Goal: Task Accomplishment & Management: Complete application form

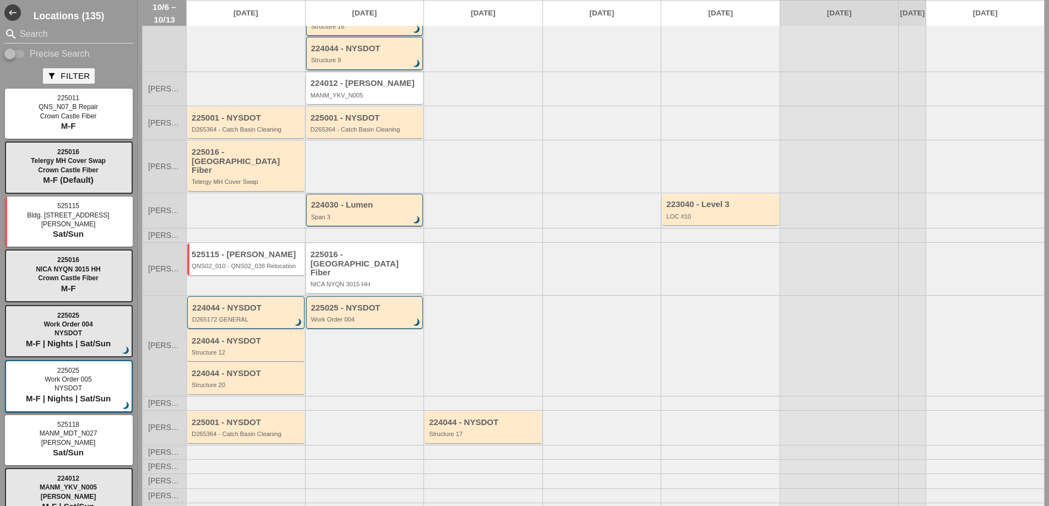
scroll to position [106, 0]
click at [369, 302] on div "225025 - NYSDOT Work Order 004 brightness_3" at bounding box center [365, 312] width 109 height 20
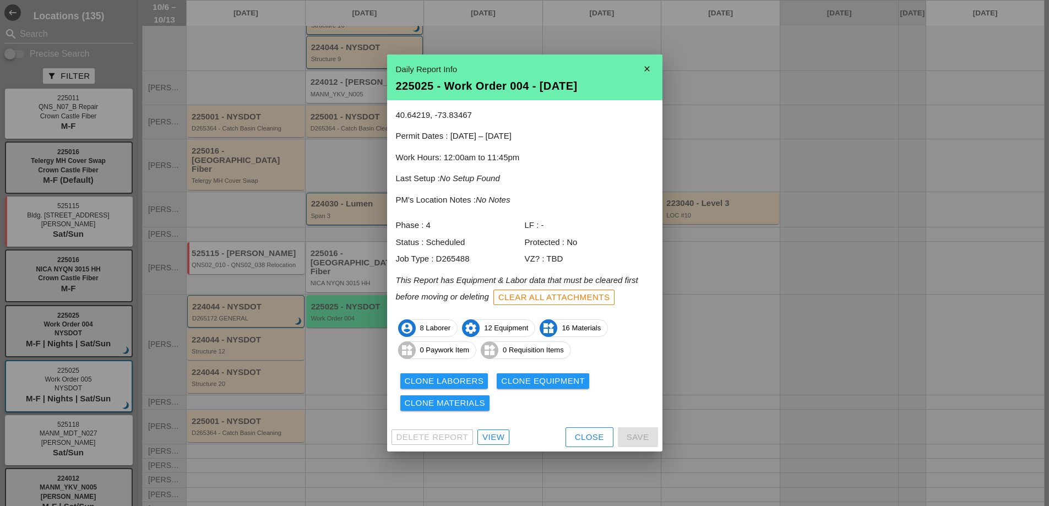
click at [501, 441] on div "View" at bounding box center [494, 437] width 22 height 13
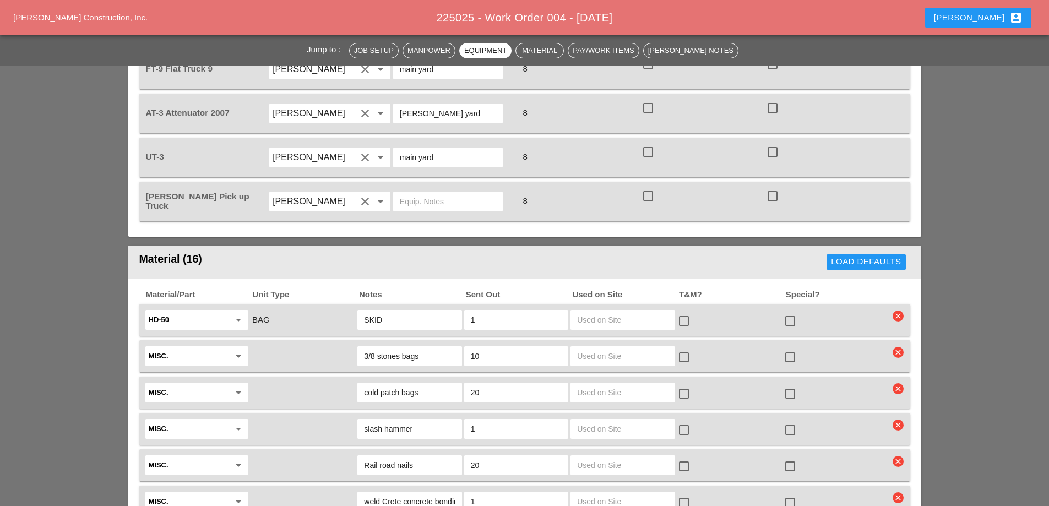
scroll to position [1542, 0]
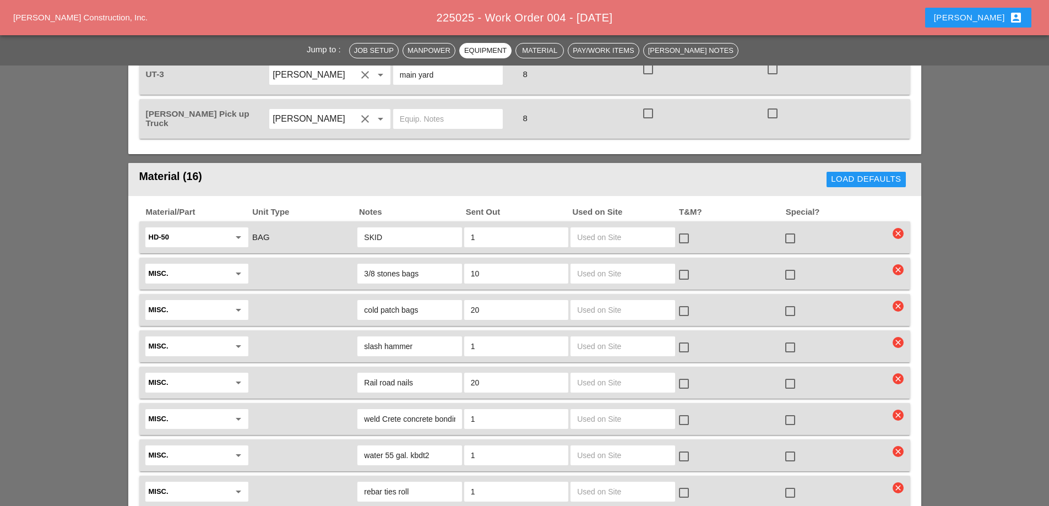
click at [240, 267] on icon "arrow_drop_down" at bounding box center [238, 273] width 13 height 13
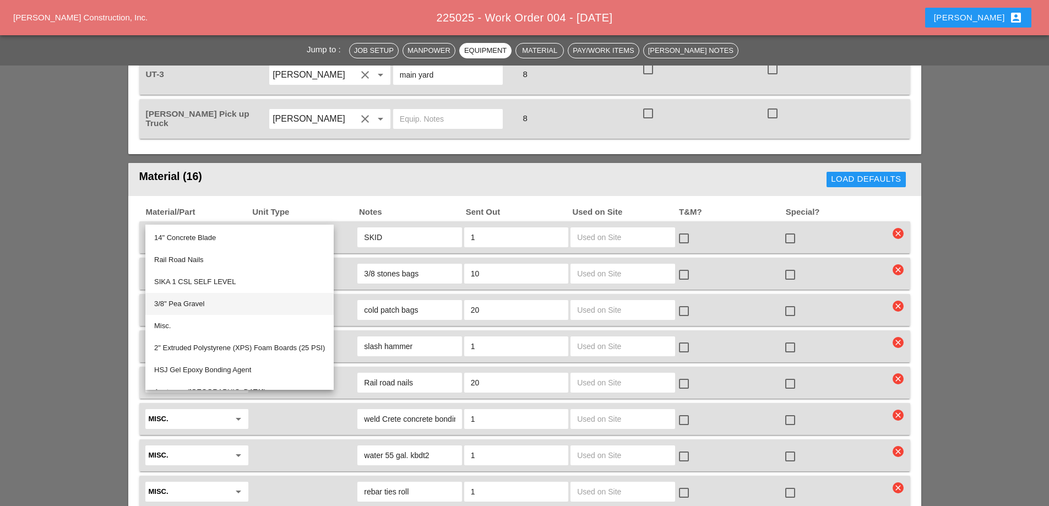
click at [204, 299] on div "3/8" Pea Gravel" at bounding box center [239, 303] width 171 height 13
type input "3/8" Pea Gravel"
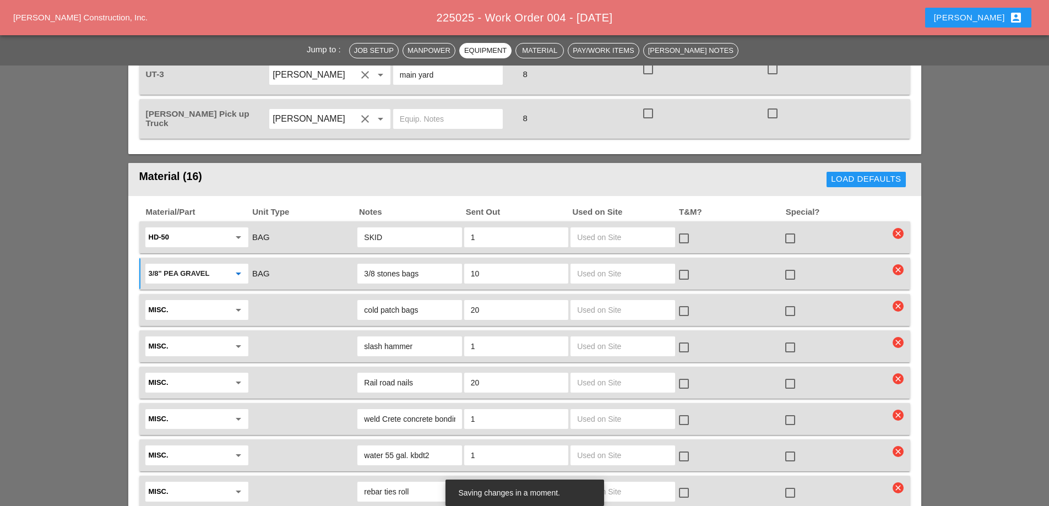
click at [239, 304] on icon "arrow_drop_down" at bounding box center [238, 310] width 13 height 13
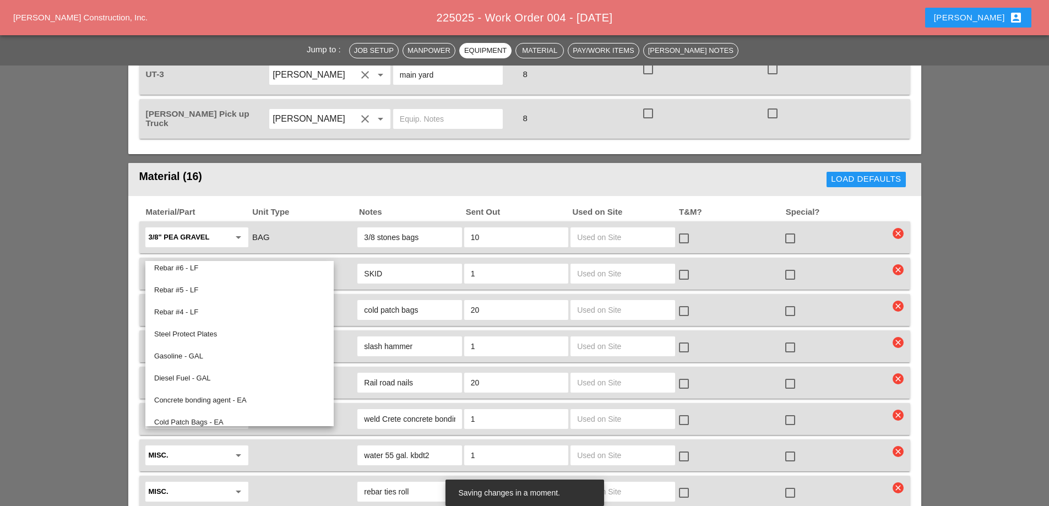
scroll to position [632, 0]
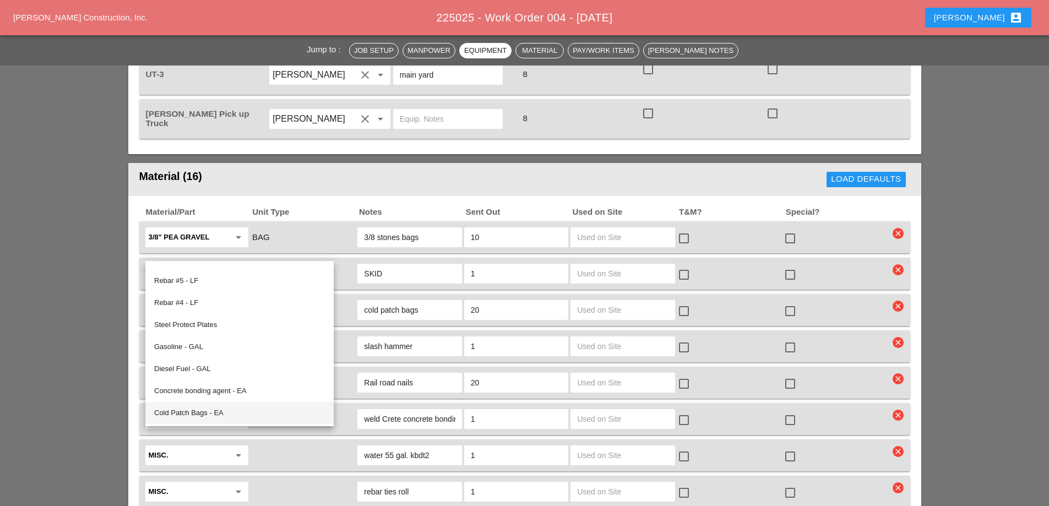
click at [190, 412] on div "Cold Patch Bags - EA" at bounding box center [239, 413] width 171 height 13
type input "Cold Patch Bags - EA"
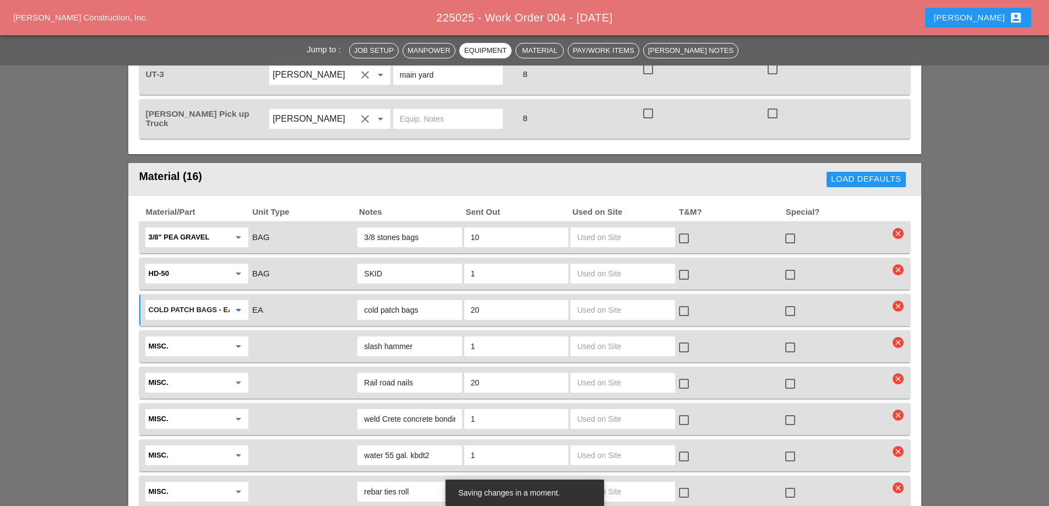
click at [242, 376] on icon "arrow_drop_down" at bounding box center [238, 382] width 13 height 13
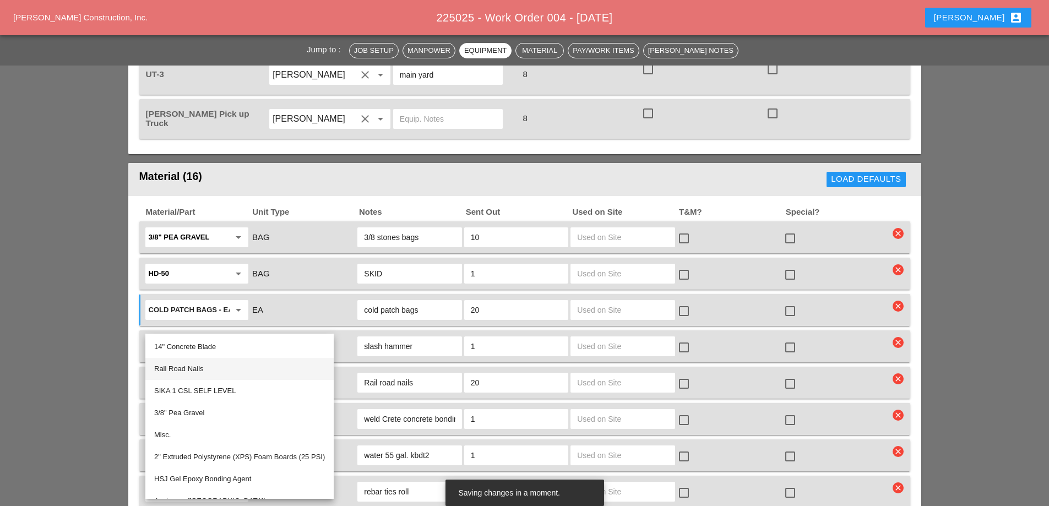
click at [203, 369] on div "Rail Road Nails" at bounding box center [239, 368] width 171 height 13
type input "Rail Road Nails"
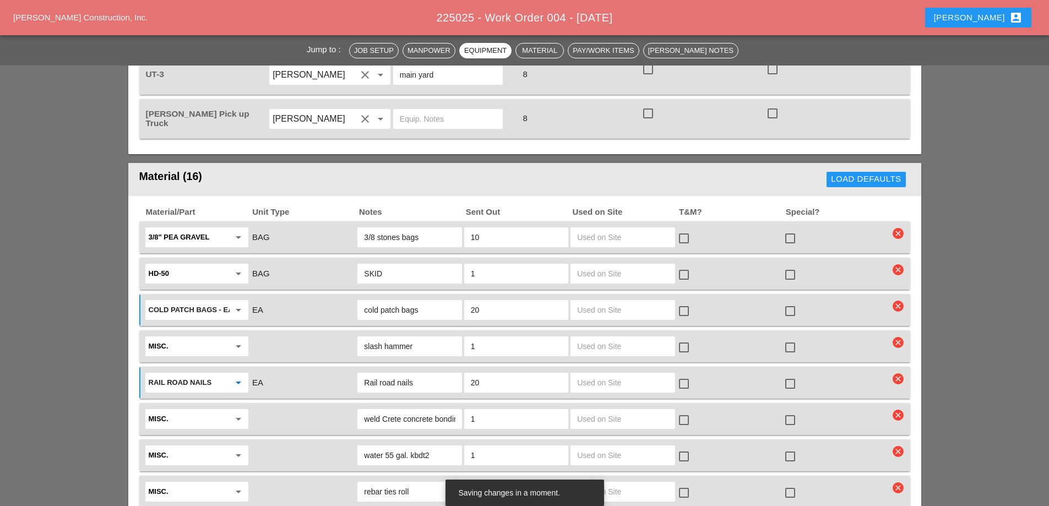
click at [240, 413] on icon "arrow_drop_down" at bounding box center [238, 419] width 13 height 13
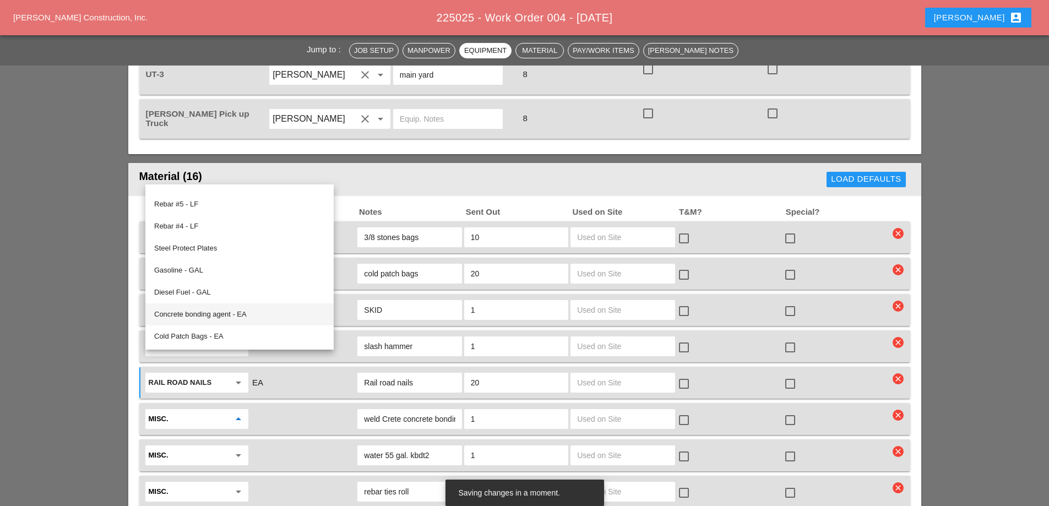
click at [234, 316] on div "Concrete bonding agent - EA" at bounding box center [239, 314] width 171 height 13
type input "Concrete bonding agent - EA"
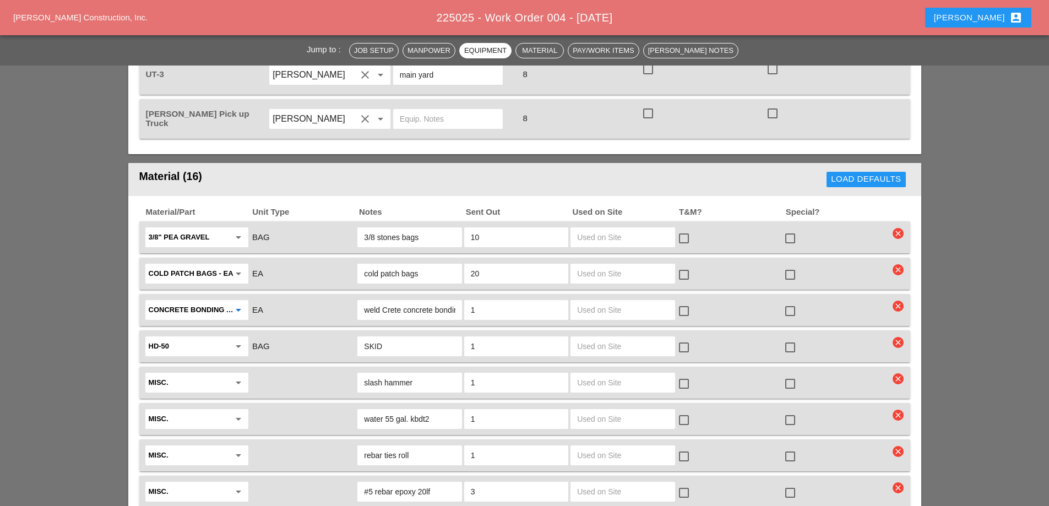
click at [236, 449] on icon "arrow_drop_down" at bounding box center [238, 455] width 13 height 13
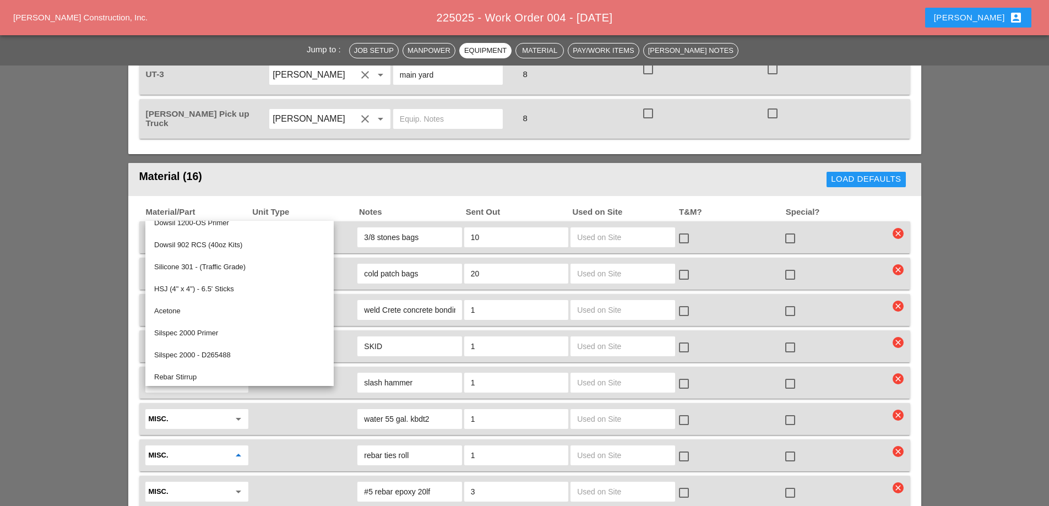
scroll to position [496, 0]
click at [264, 480] on div at bounding box center [303, 491] width 106 height 23
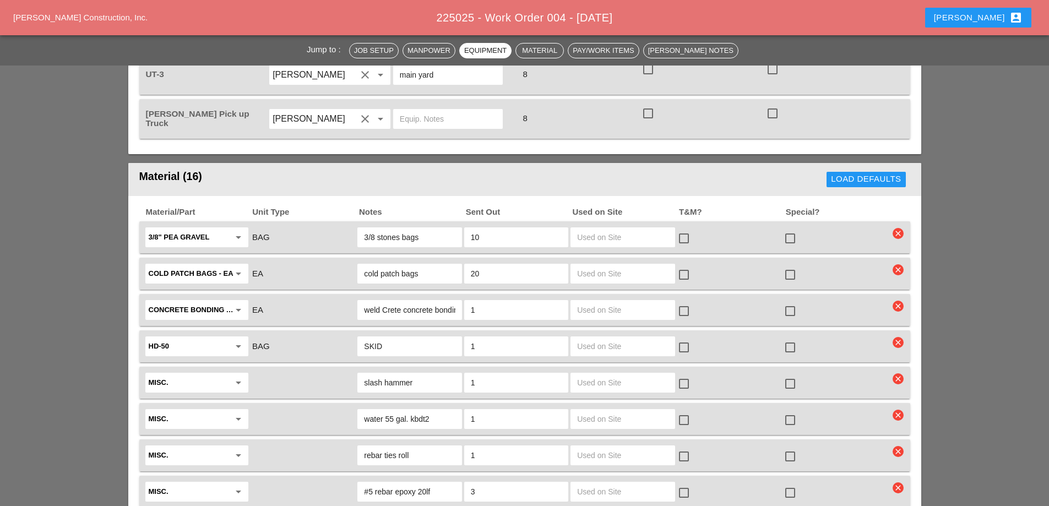
click at [240, 485] on icon "arrow_drop_down" at bounding box center [238, 491] width 13 height 13
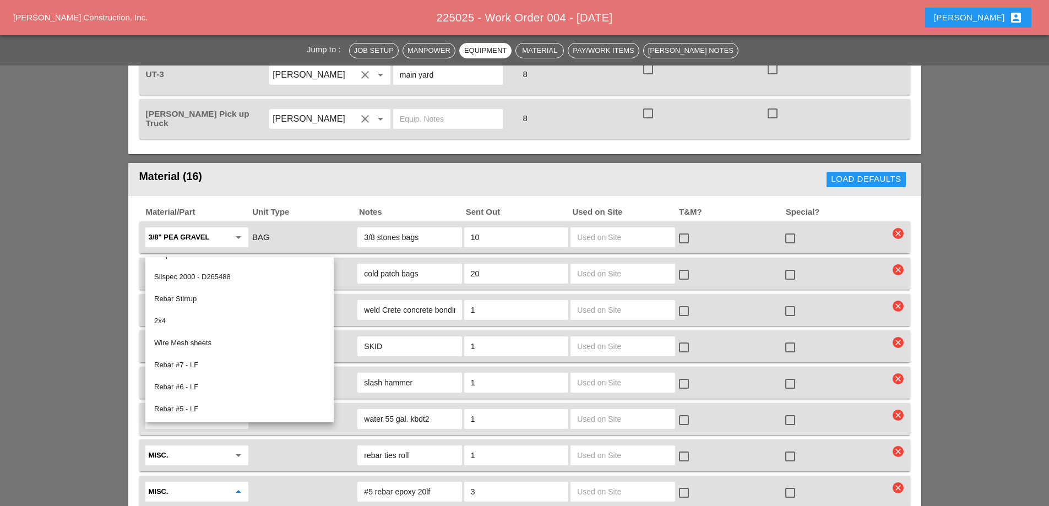
scroll to position [555, 0]
click at [183, 354] on div "Rebar #5 - LF" at bounding box center [239, 354] width 171 height 13
type input "Rebar #5 - LF"
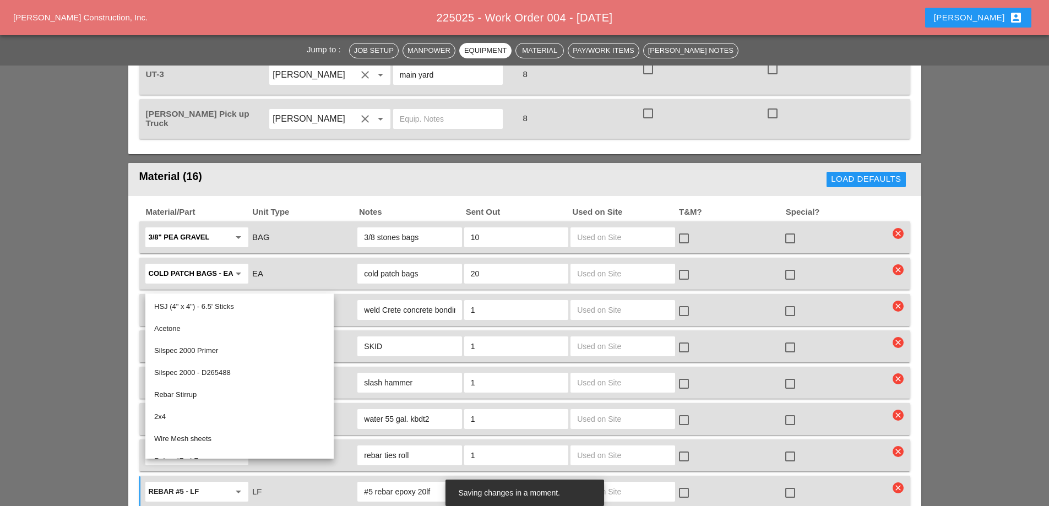
scroll to position [606, 0]
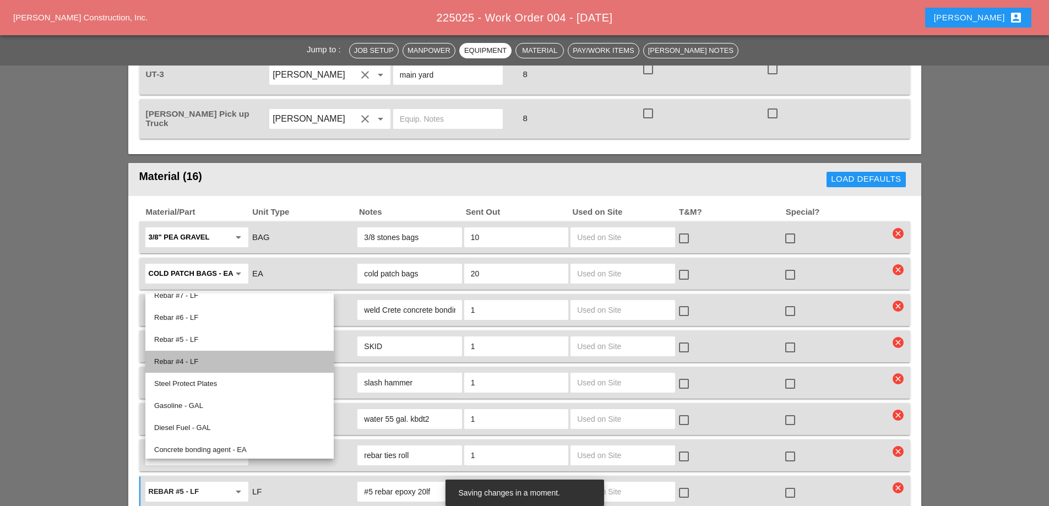
click at [183, 359] on div "Rebar #4 - LF" at bounding box center [239, 361] width 171 height 13
type input "Rebar #4 - LF"
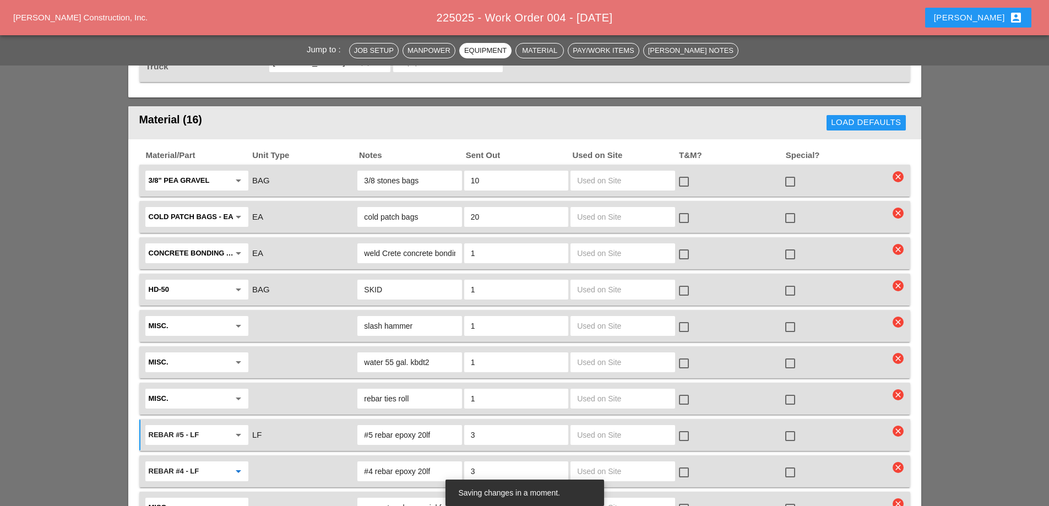
scroll to position [1708, 0]
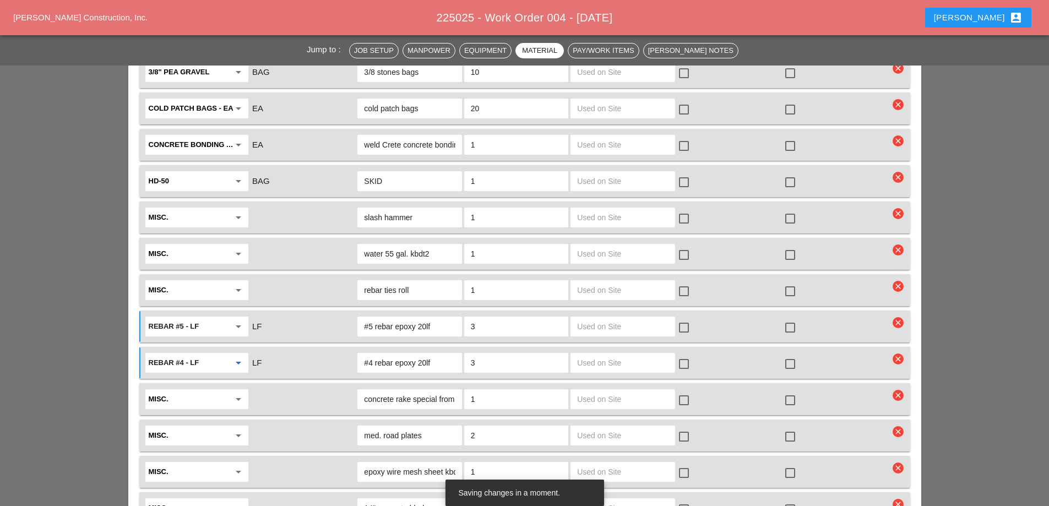
click at [236, 429] on icon "arrow_drop_down" at bounding box center [238, 435] width 13 height 13
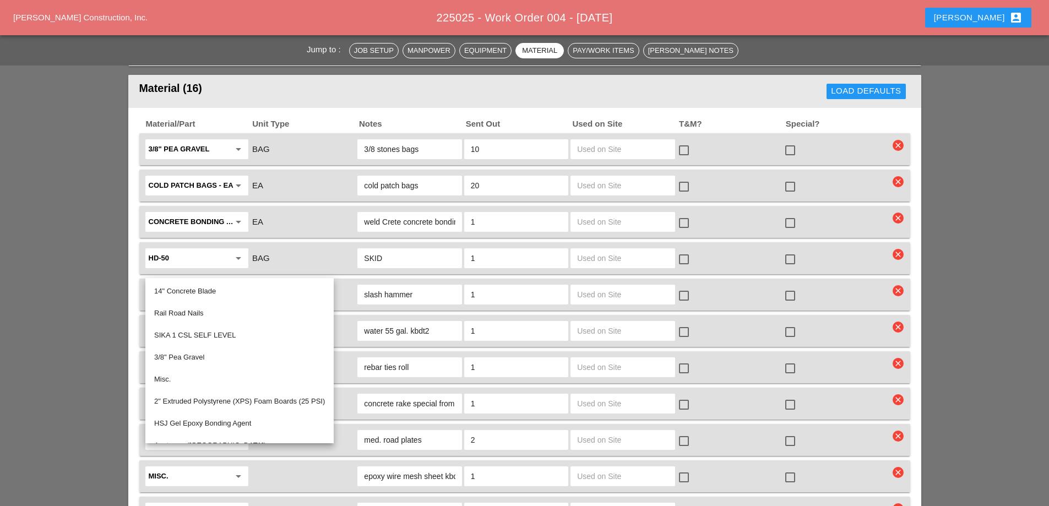
scroll to position [1542, 0]
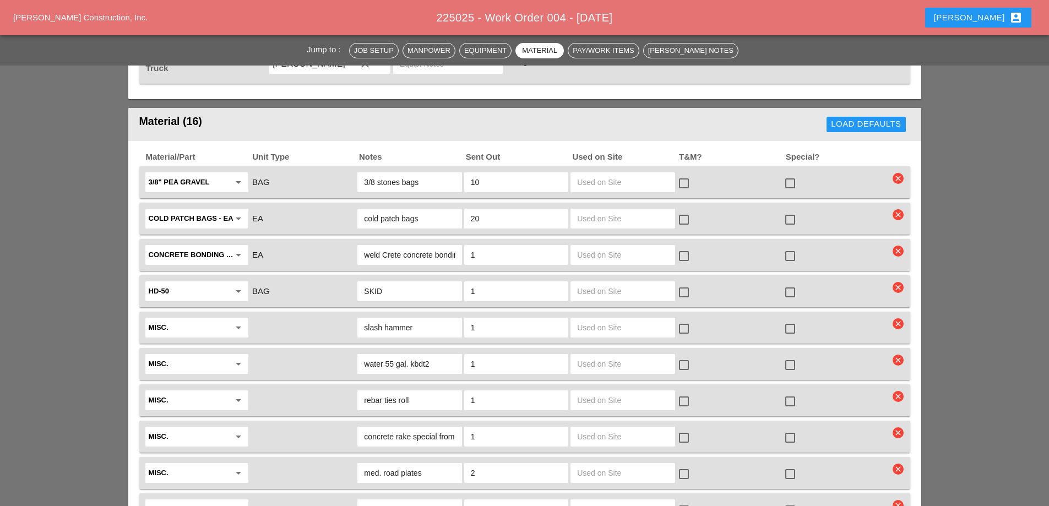
scroll to position [1708, 0]
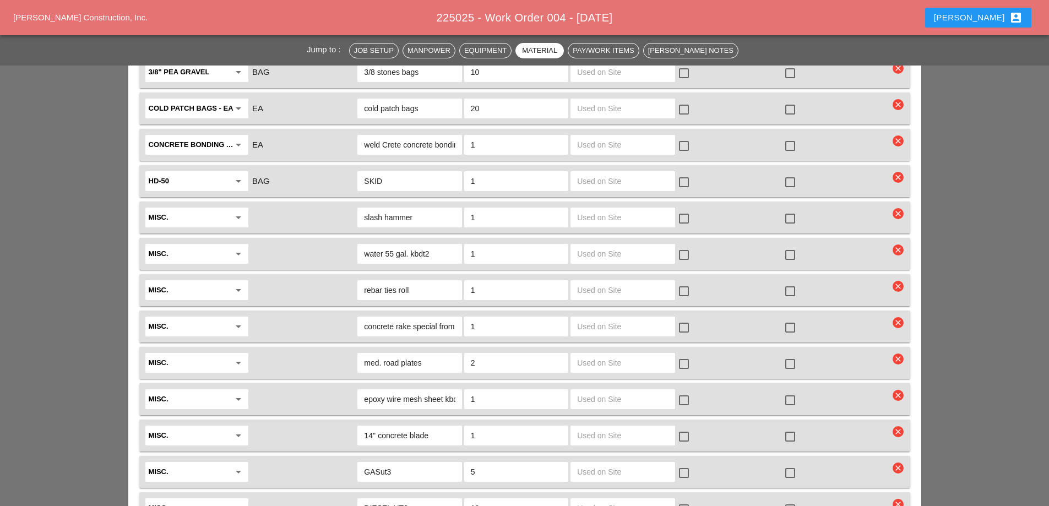
click at [236, 284] on icon "arrow_drop_down" at bounding box center [238, 290] width 13 height 13
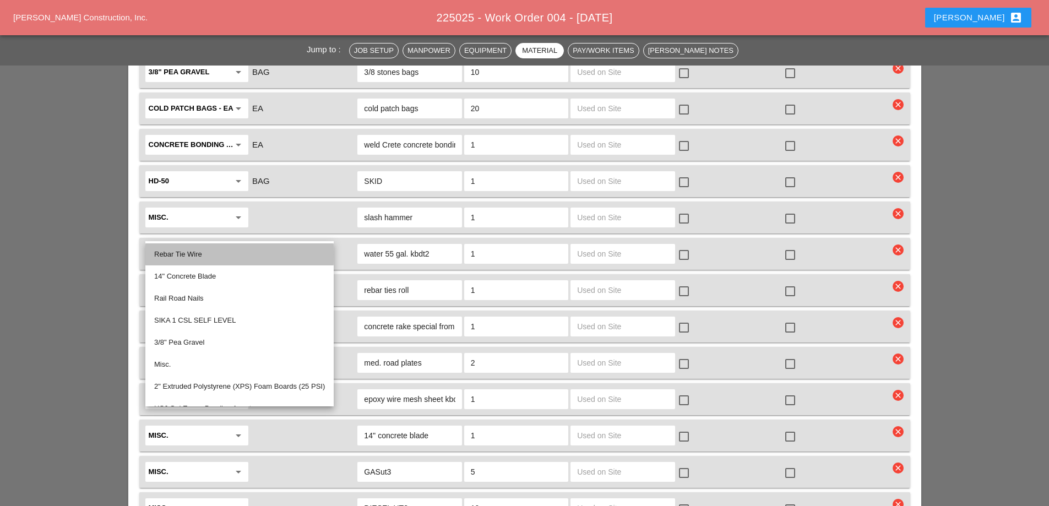
click at [216, 257] on div "Rebar Tie Wire" at bounding box center [239, 254] width 171 height 13
type input "Rebar Tie Wire"
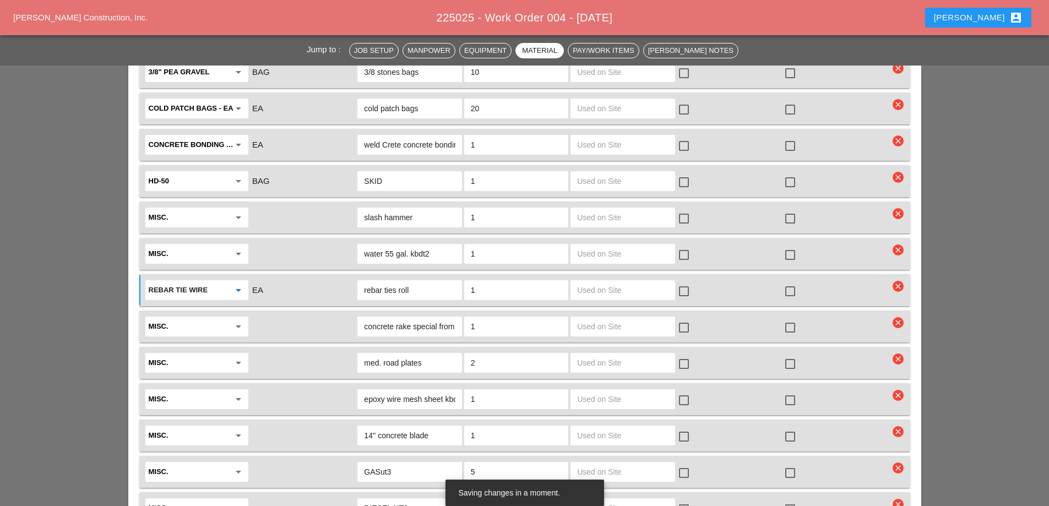
click at [240, 356] on icon "arrow_drop_down" at bounding box center [238, 362] width 13 height 13
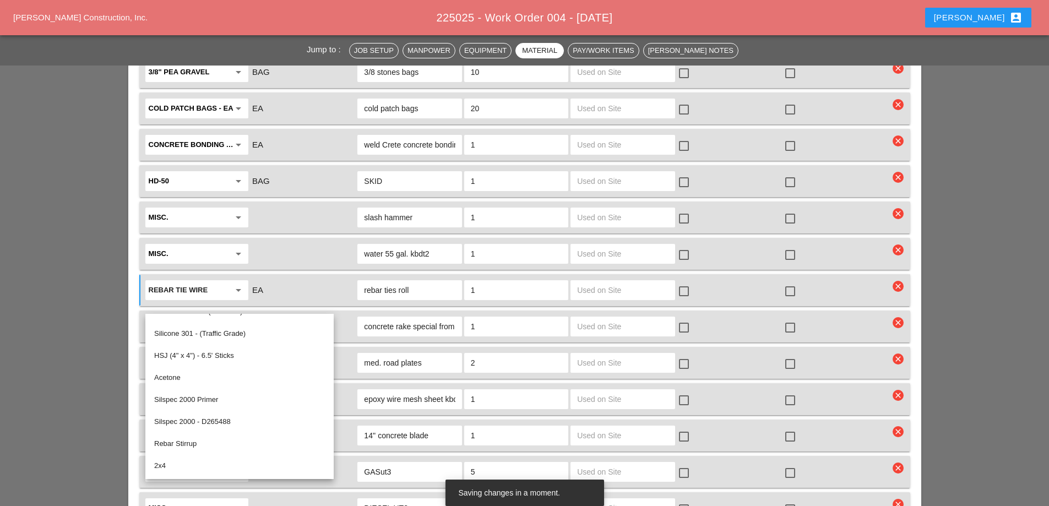
scroll to position [496, 0]
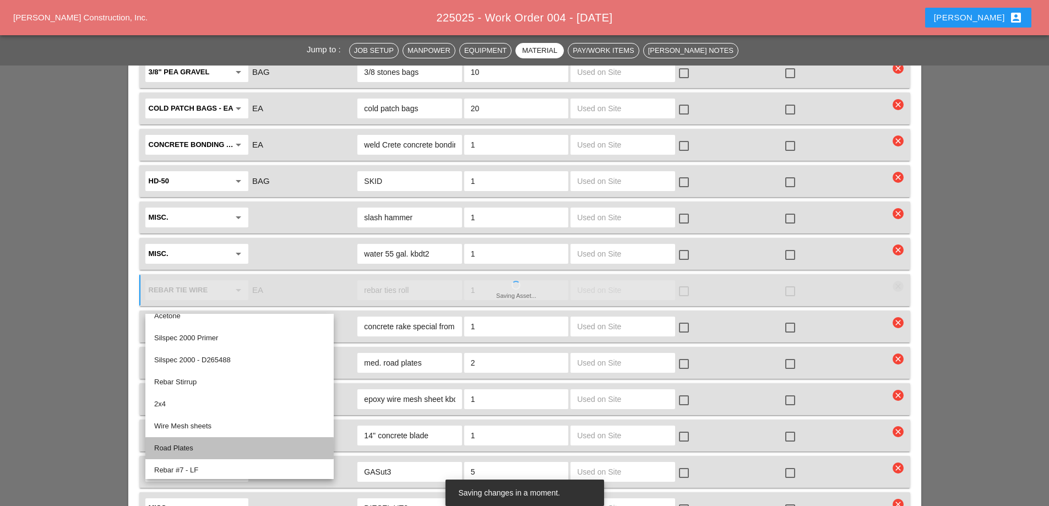
click at [211, 451] on div "Road Plates" at bounding box center [239, 448] width 171 height 13
type input "Road Plates"
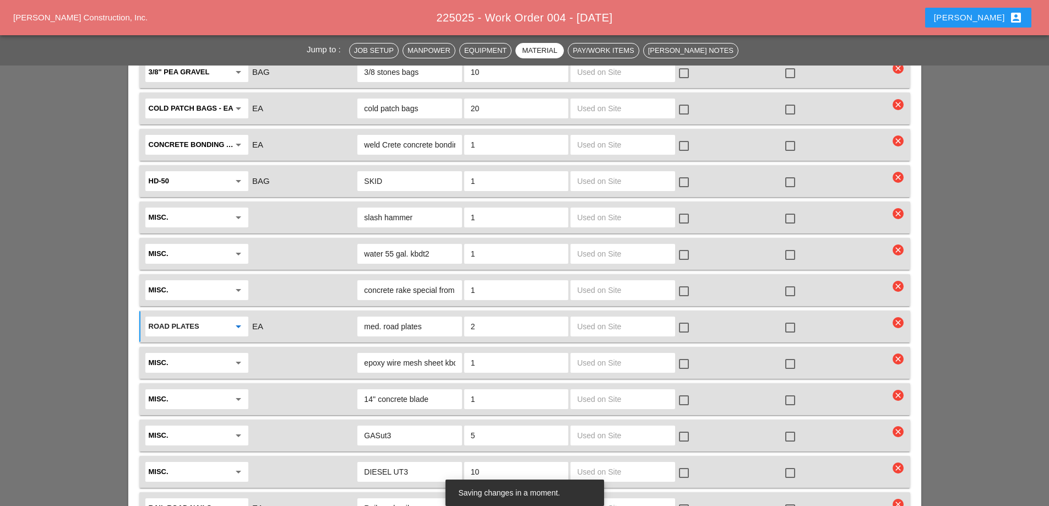
click at [237, 393] on icon "arrow_drop_down" at bounding box center [238, 399] width 13 height 13
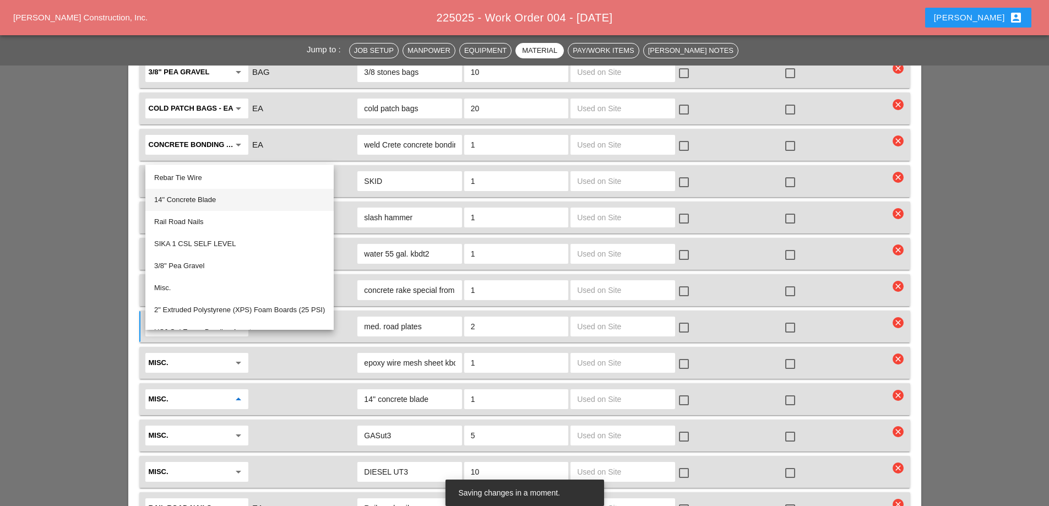
click at [203, 200] on div "14" Concrete Blade" at bounding box center [239, 199] width 171 height 13
type input "14" Concrete Blade"
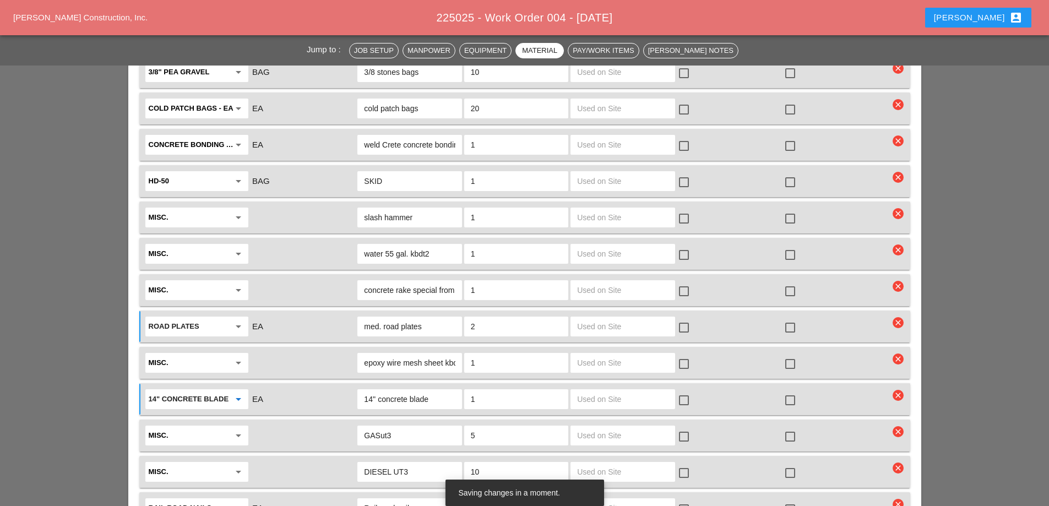
click at [244, 429] on icon "arrow_drop_down" at bounding box center [238, 435] width 13 height 13
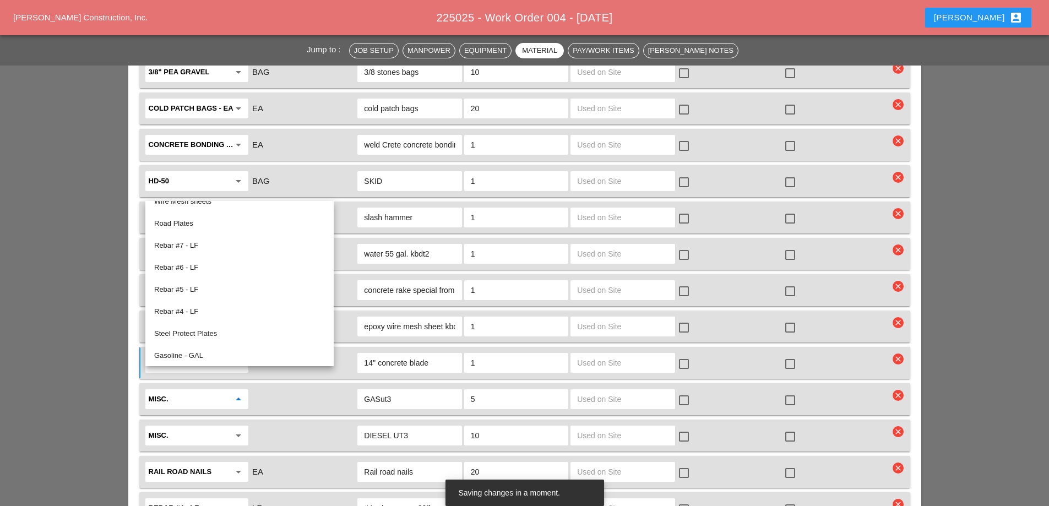
scroll to position [661, 0]
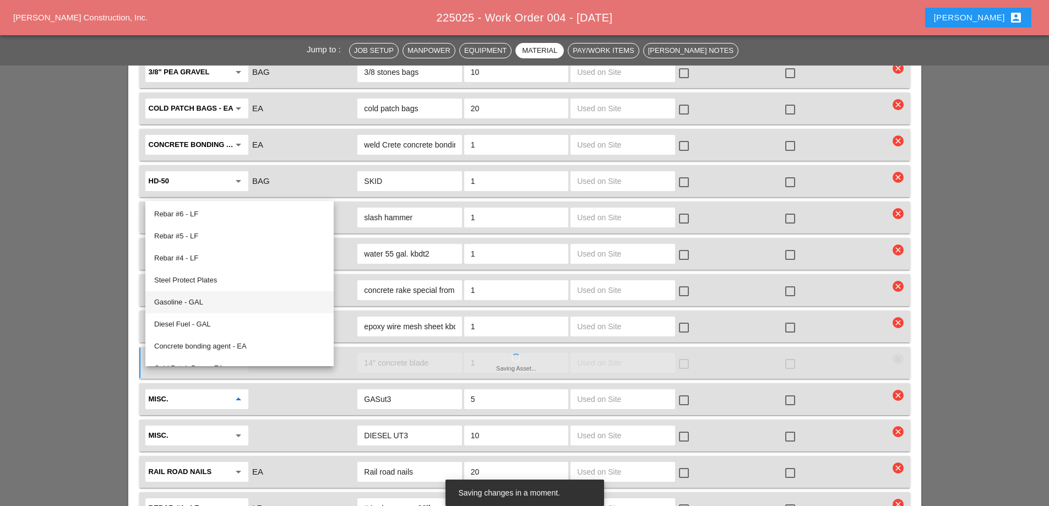
click at [186, 304] on div "Gasoline - GAL" at bounding box center [239, 302] width 171 height 13
type input "Gasoline - GAL"
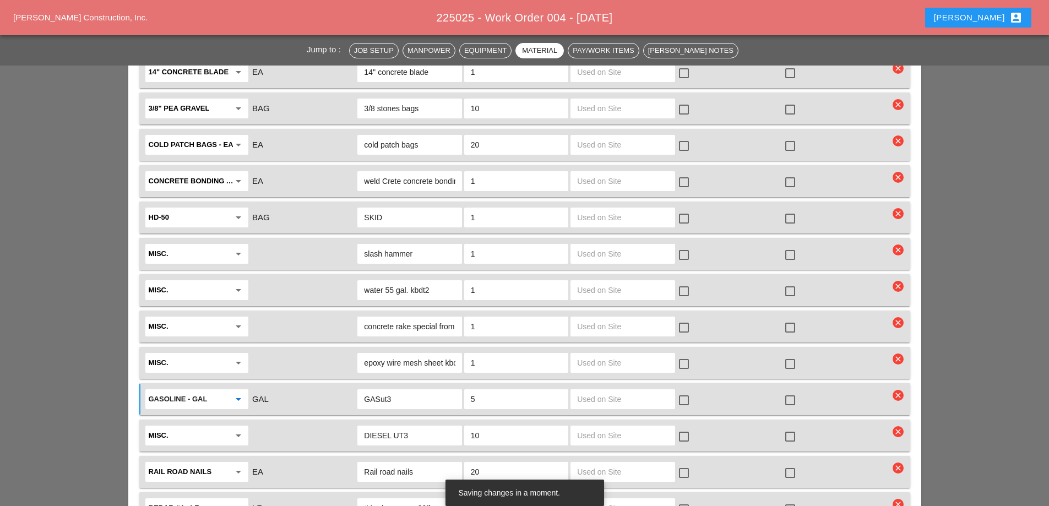
scroll to position [1744, 0]
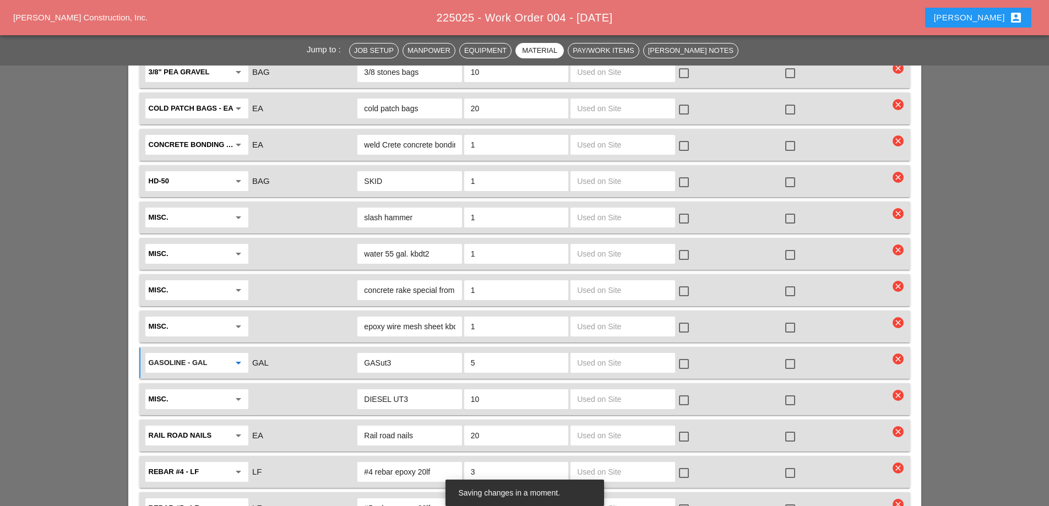
click at [240, 393] on icon "arrow_drop_down" at bounding box center [238, 399] width 13 height 13
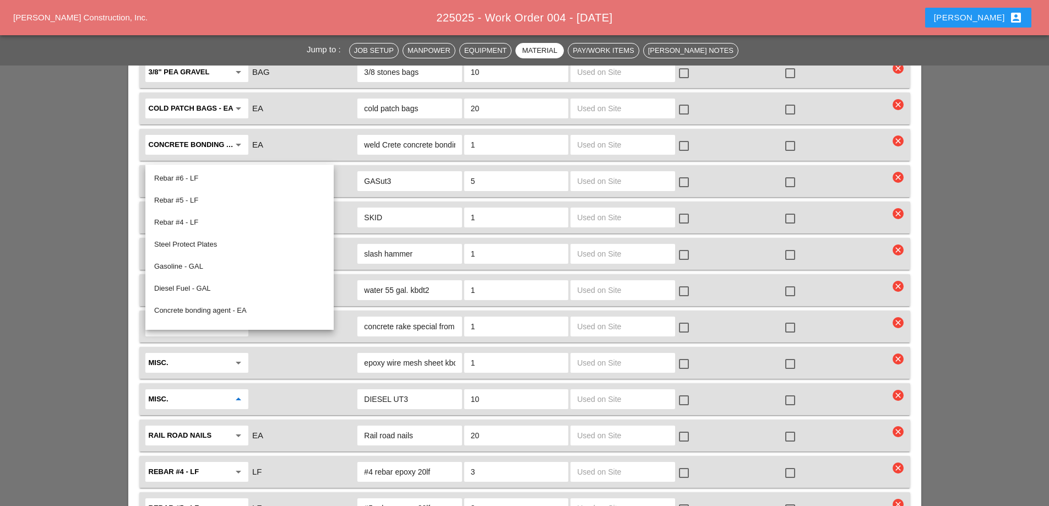
scroll to position [661, 0]
click at [193, 285] on div "Diesel Fuel - GAL" at bounding box center [239, 287] width 171 height 13
type input "Diesel Fuel - GAL"
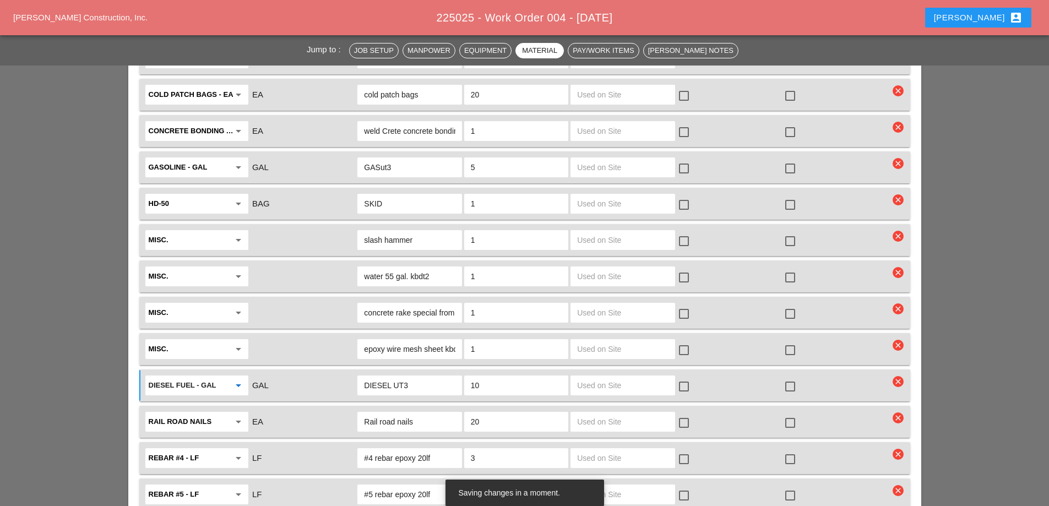
scroll to position [1744, 0]
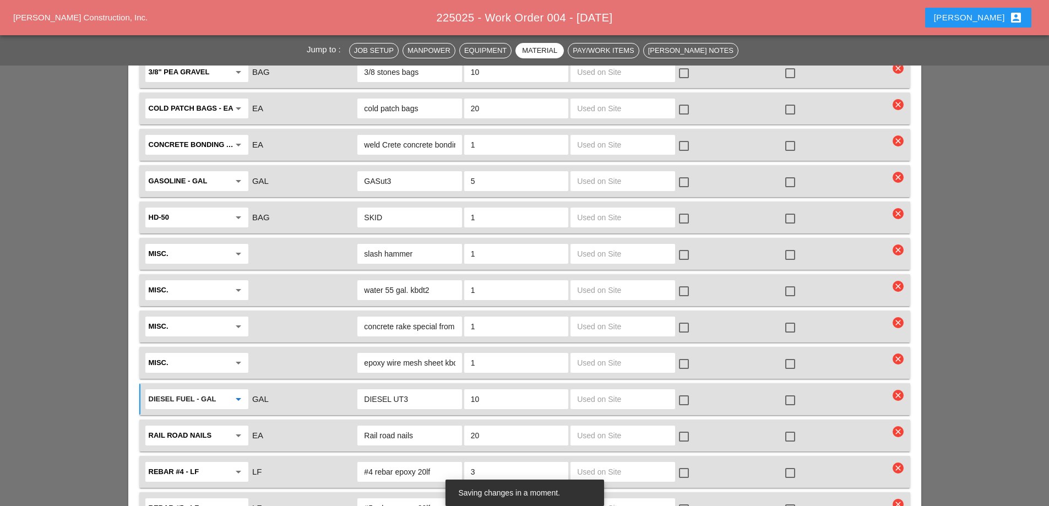
click at [236, 356] on icon "arrow_drop_down" at bounding box center [238, 362] width 13 height 13
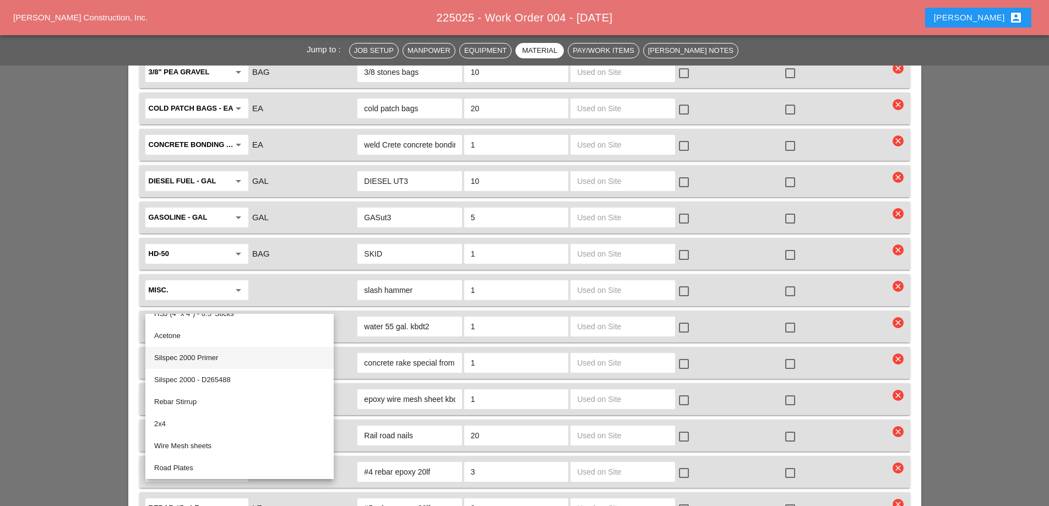
scroll to position [496, 0]
click at [191, 425] on div "Wire Mesh sheets" at bounding box center [239, 426] width 171 height 13
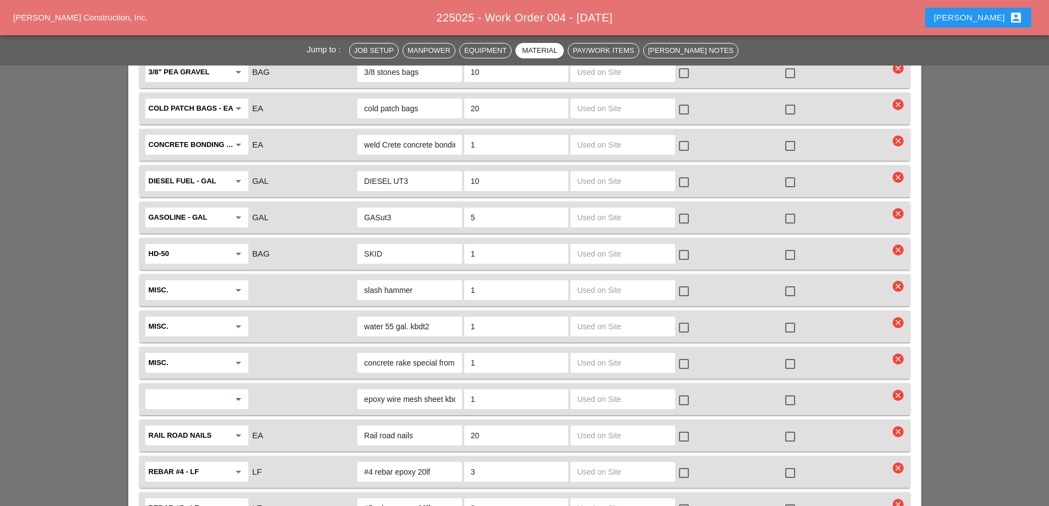
type input "Wire Mesh sheets"
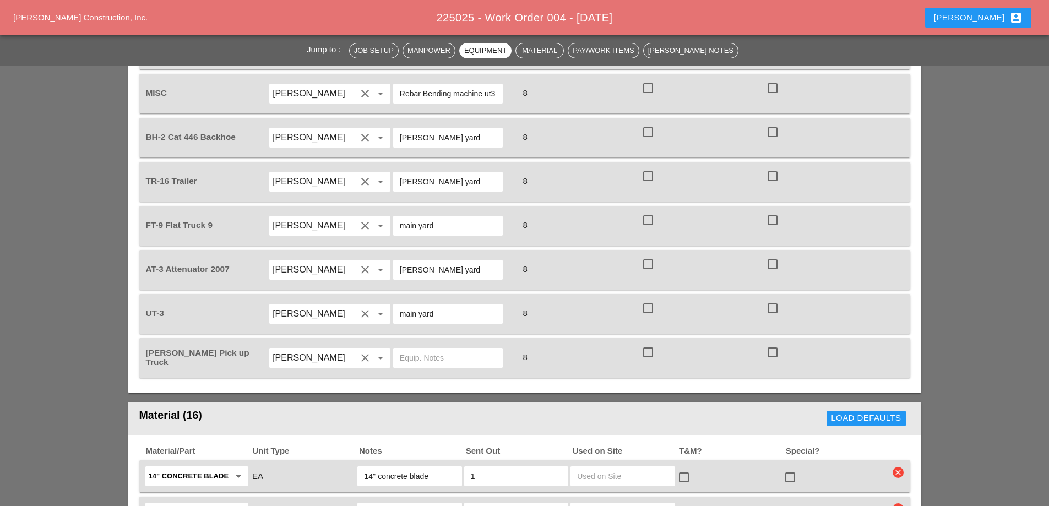
scroll to position [1358, 0]
